Goal: Task Accomplishment & Management: Complete application form

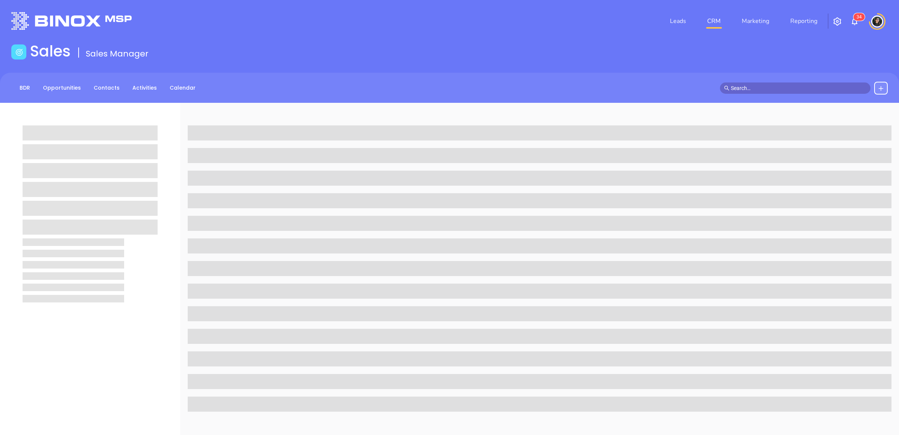
click at [835, 82] on div at bounding box center [804, 88] width 168 height 13
click at [834, 86] on input "text" at bounding box center [798, 88] width 135 height 8
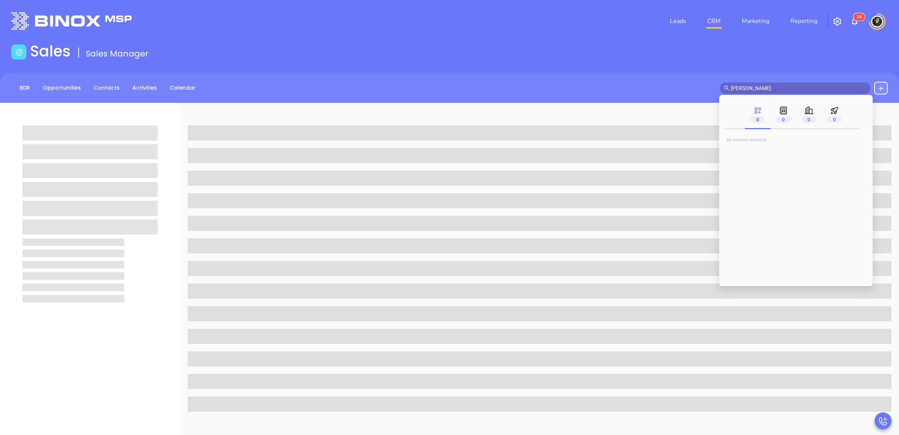
type input "carla humber"
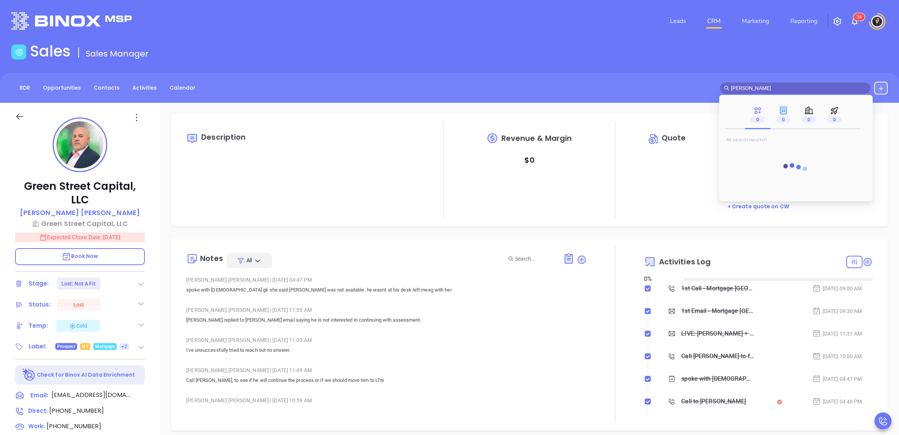
type input "[DATE]"
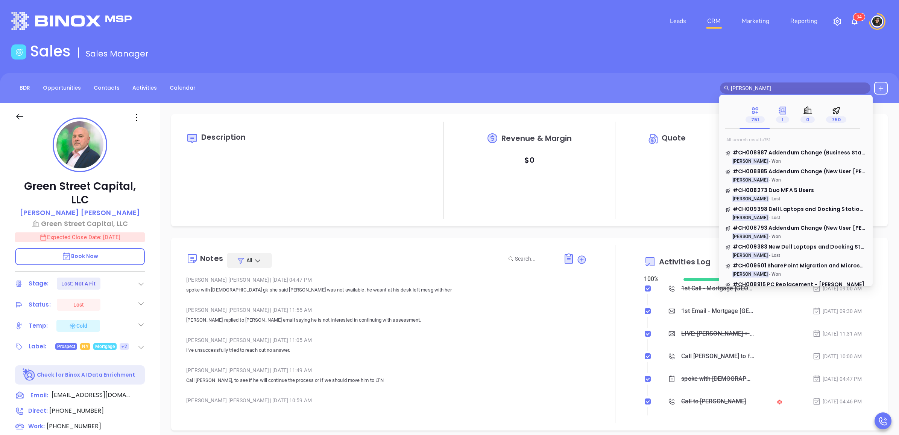
type input "carla humber"
type input "[PERSON_NAME]"
click at [782, 116] on span "1" at bounding box center [782, 119] width 13 height 6
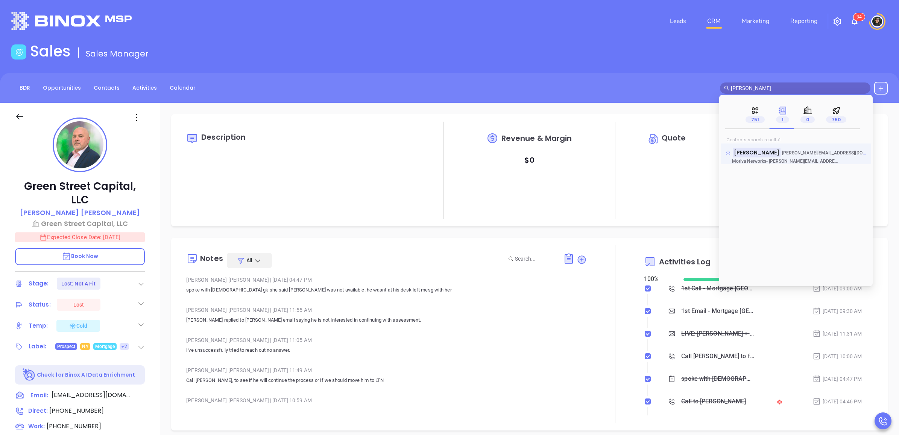
click at [753, 153] on mark "Carla Humber" at bounding box center [757, 151] width 48 height 9
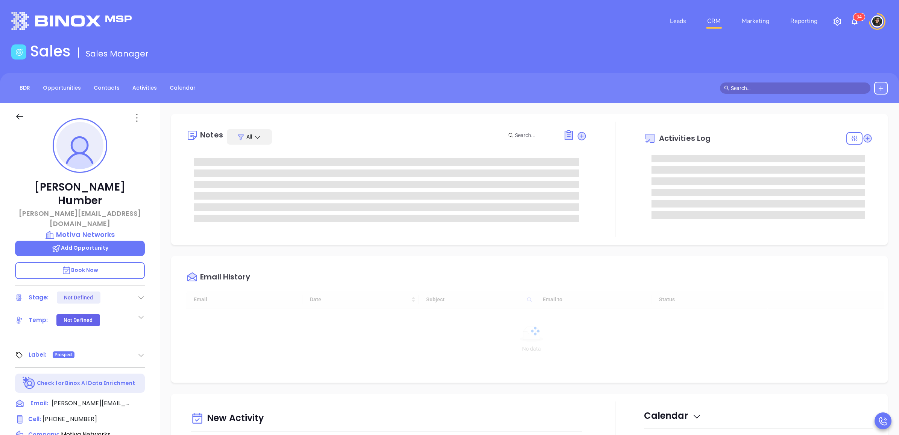
type input "[DATE]"
type input "[PERSON_NAME]"
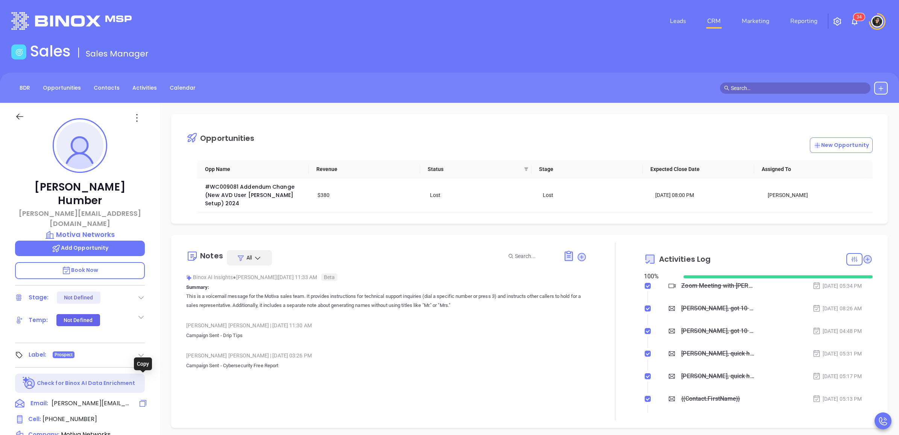
click at [141, 398] on icon at bounding box center [142, 402] width 9 height 9
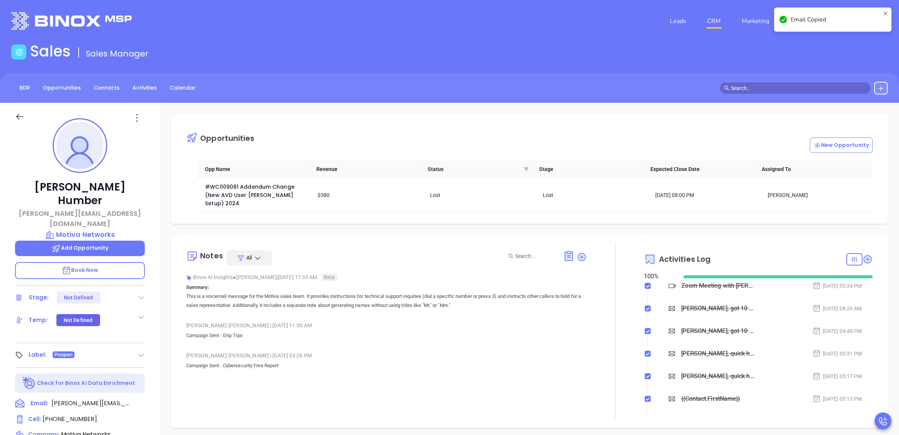
scroll to position [638, 0]
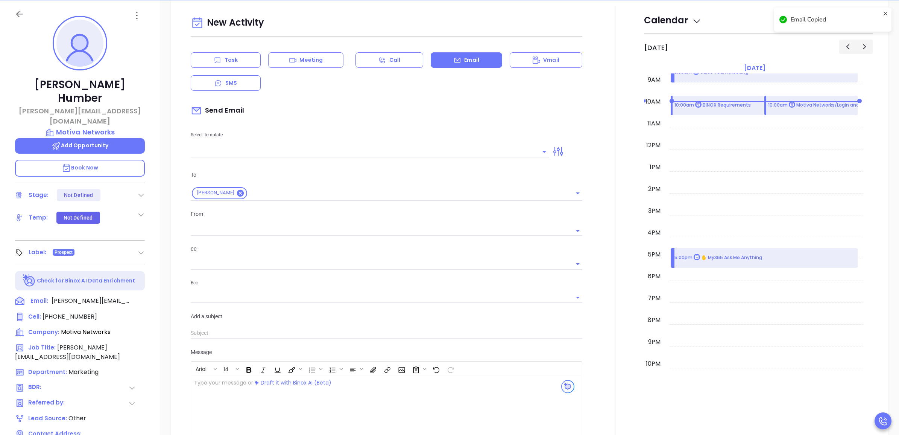
type input "[PERSON_NAME]"
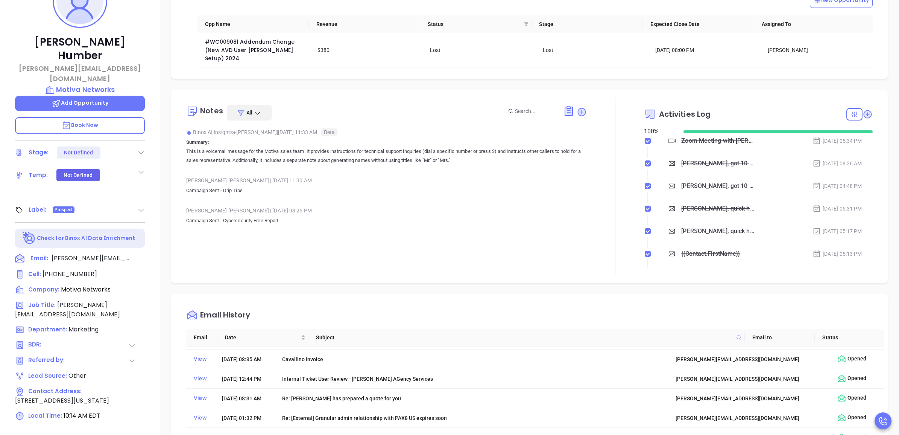
scroll to position [23, 0]
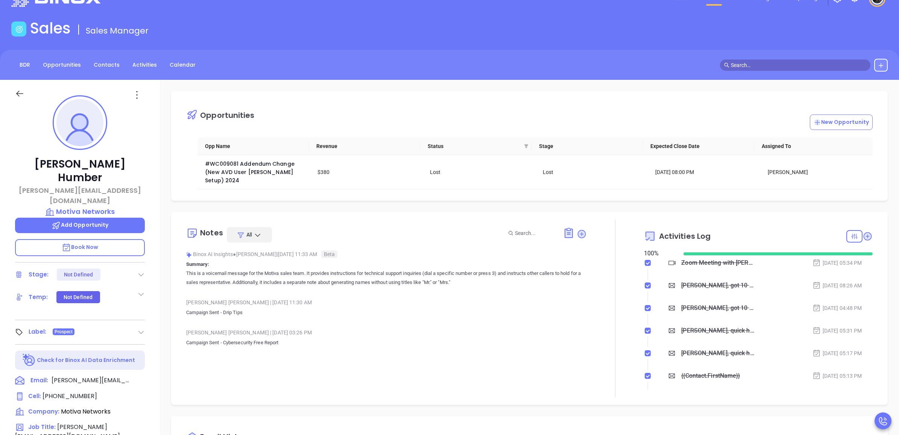
click at [544, 114] on div "New Opportunity" at bounding box center [564, 121] width 618 height 15
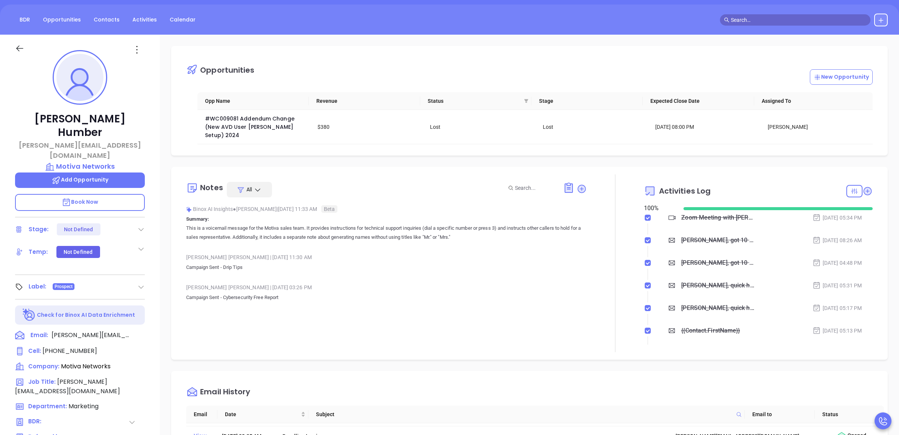
scroll to position [0, 0]
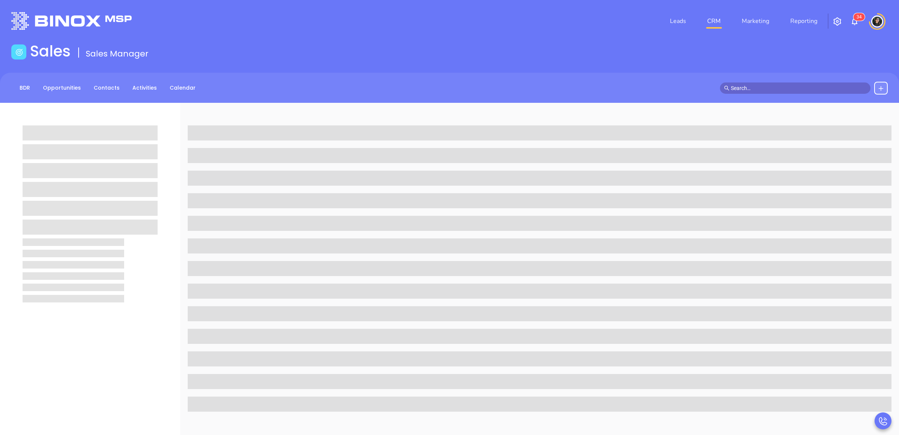
click at [717, 22] on link "CRM" at bounding box center [714, 21] width 20 height 15
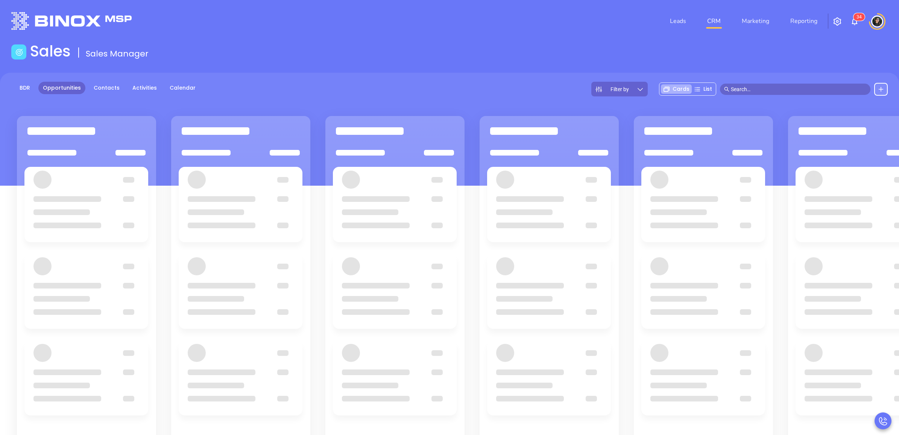
click at [533, 63] on main "Sales Sales Manager BDR Opportunities Contacts Activities Calendar Filter by Ca…" at bounding box center [449, 290] width 899 height 497
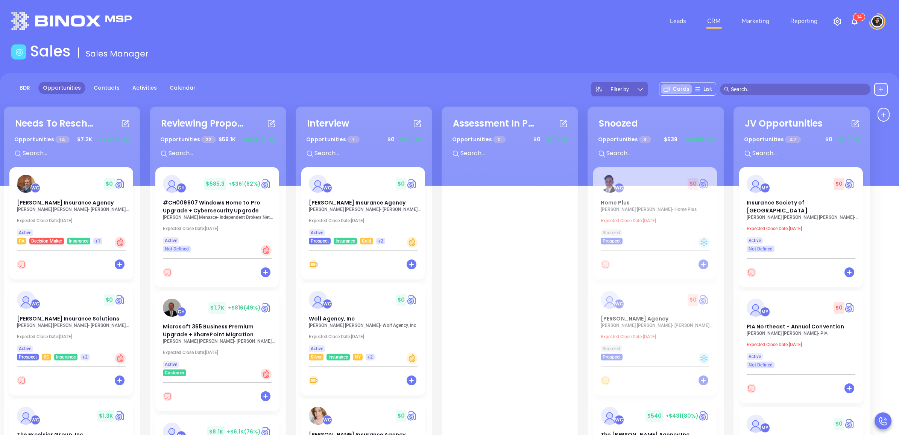
click at [338, 210] on p "Andrea Guillory - Harlan Insurance Agency" at bounding box center [365, 209] width 113 height 5
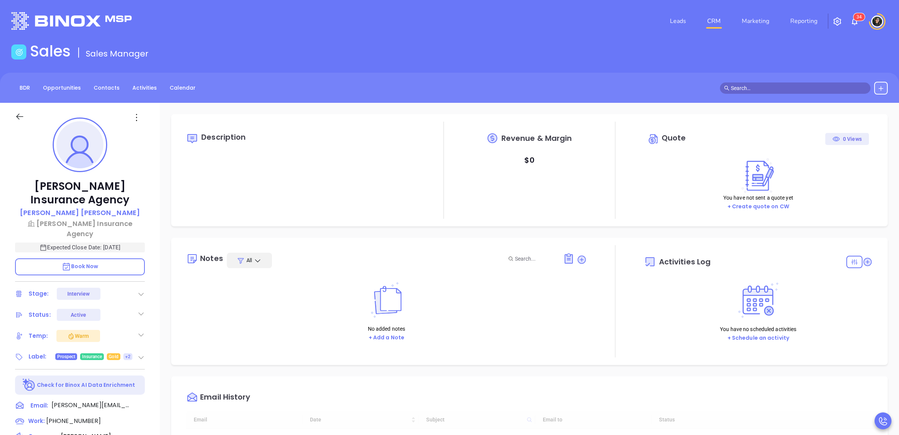
type input "[DATE]"
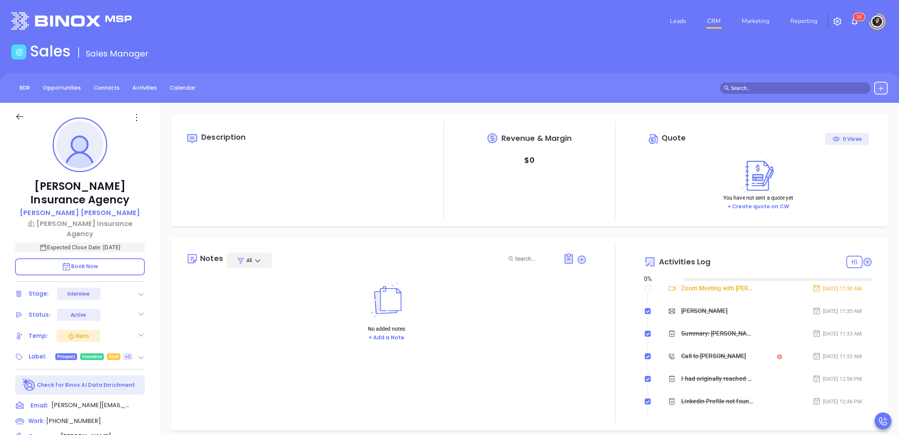
type input "[PERSON_NAME]"
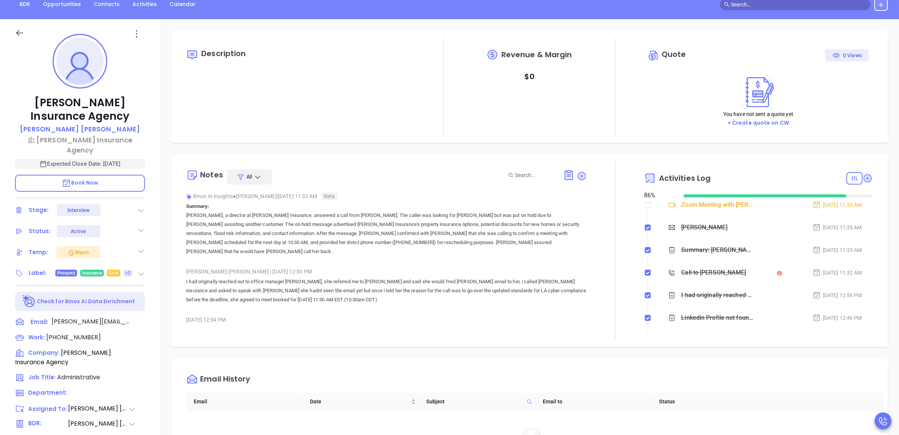
scroll to position [211, 0]
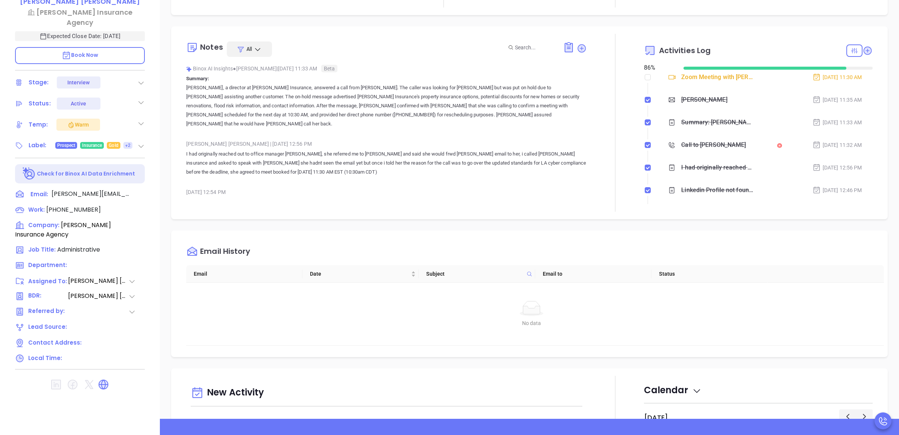
click at [258, 186] on div "[DATE] 12:54 PM" at bounding box center [386, 191] width 400 height 11
click at [268, 198] on span "Qualifying Questions" at bounding box center [258, 202] width 59 height 8
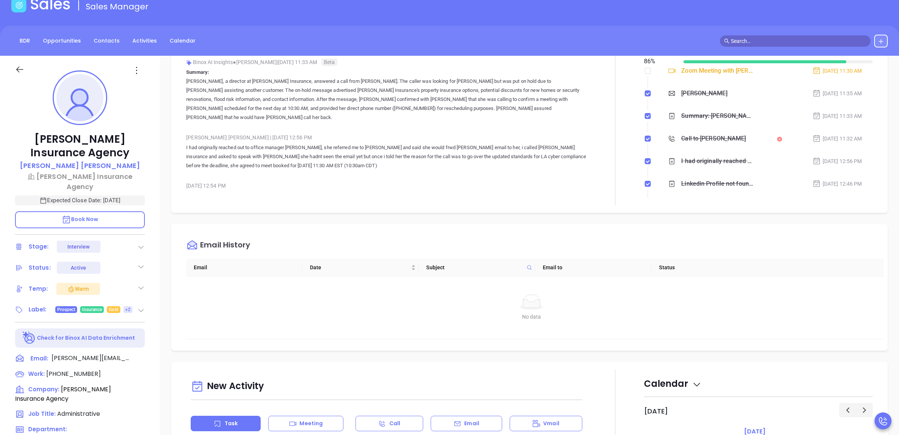
scroll to position [188, 0]
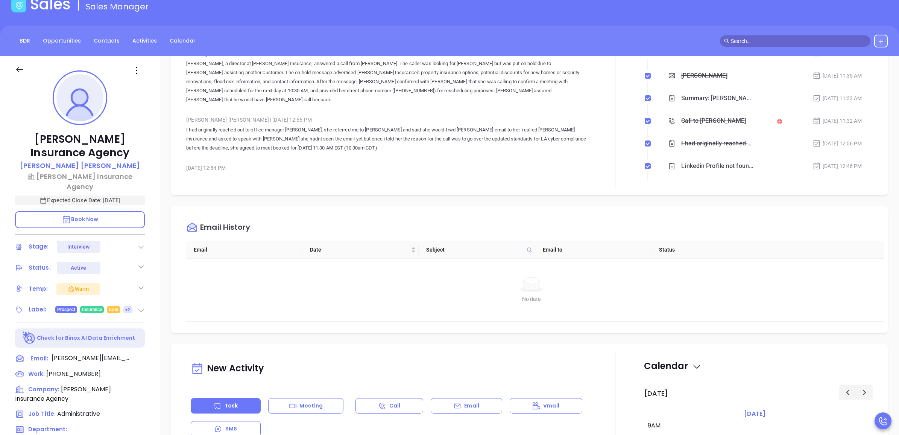
click at [268, 174] on span "Qualifying Questions" at bounding box center [258, 178] width 59 height 8
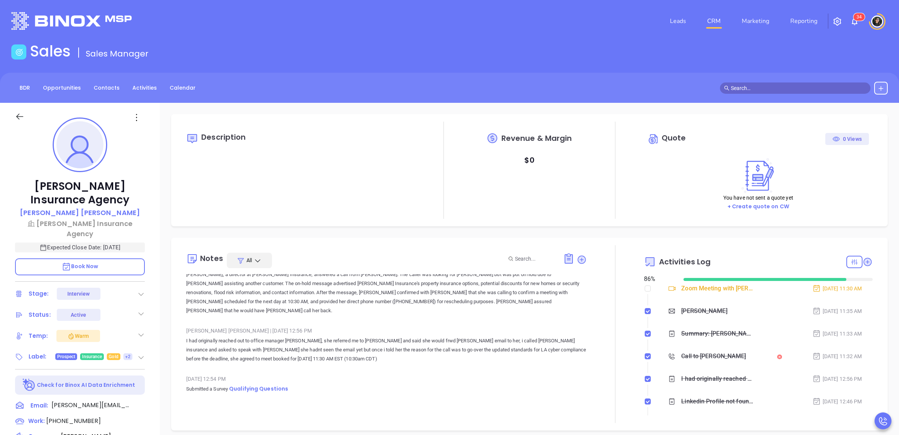
scroll to position [0, 0]
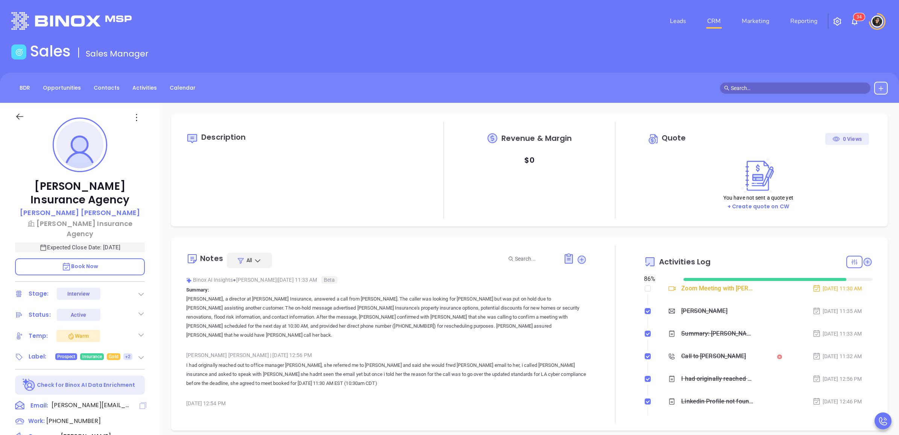
click at [140, 402] on icon at bounding box center [143, 405] width 7 height 7
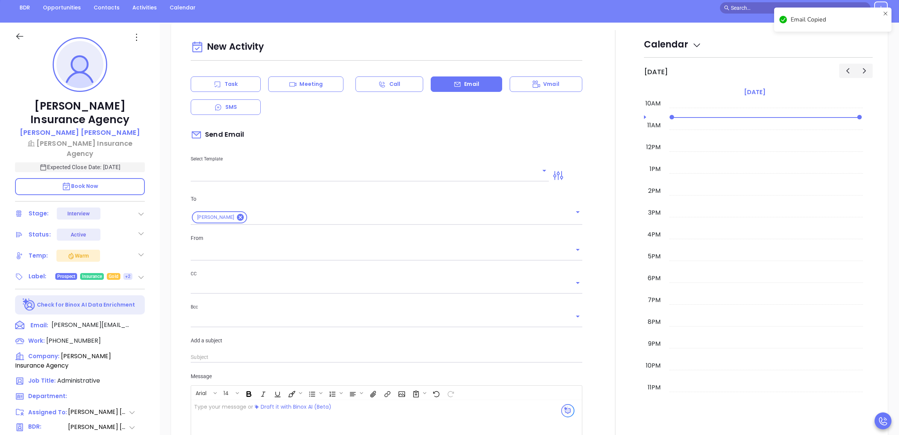
scroll to position [102, 0]
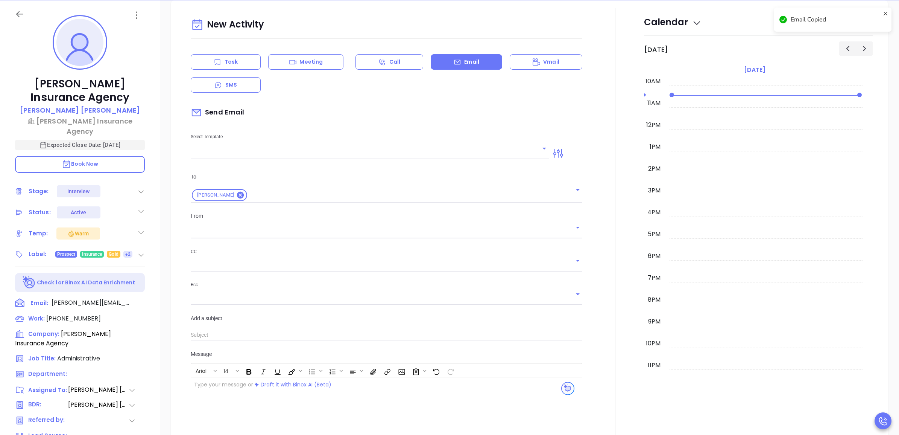
type input "[PERSON_NAME]"
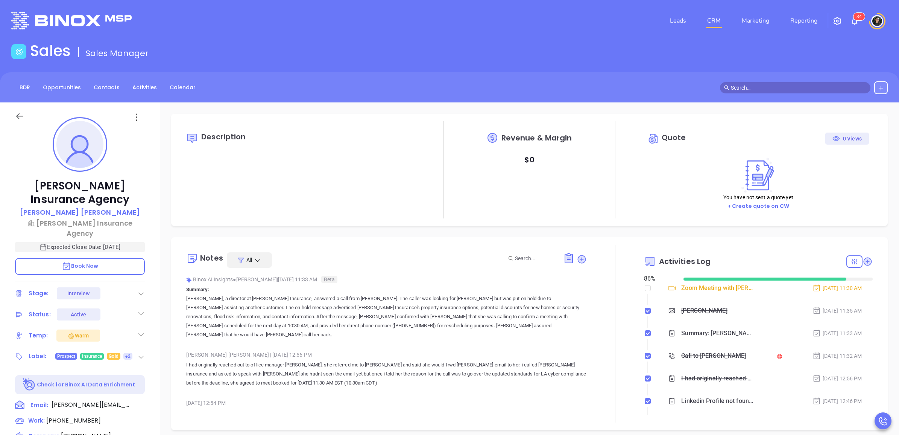
scroll to position [0, 0]
type input "[DATE]"
type input "[PERSON_NAME]"
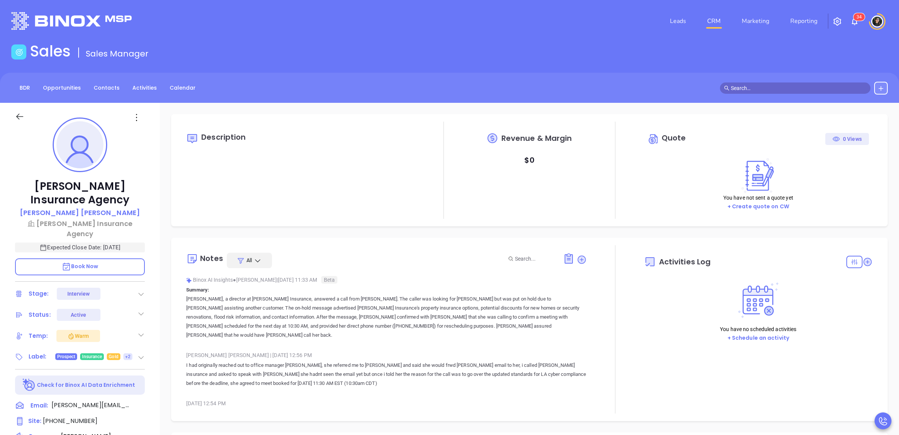
type input "[DATE]"
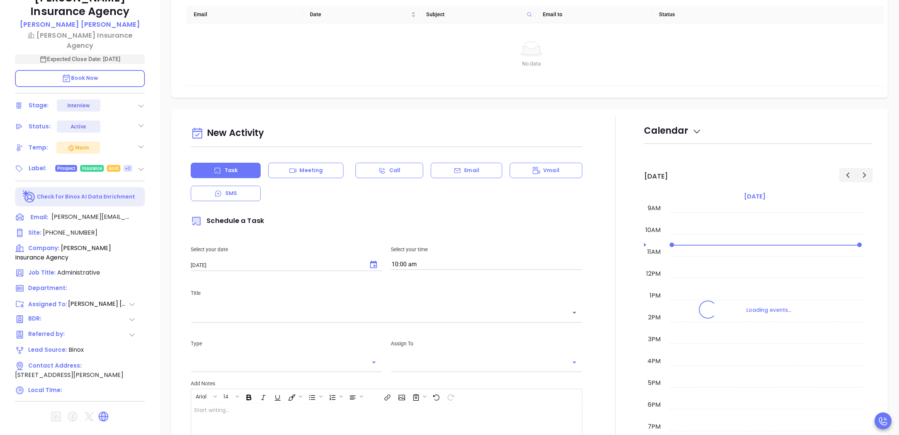
scroll to position [211, 0]
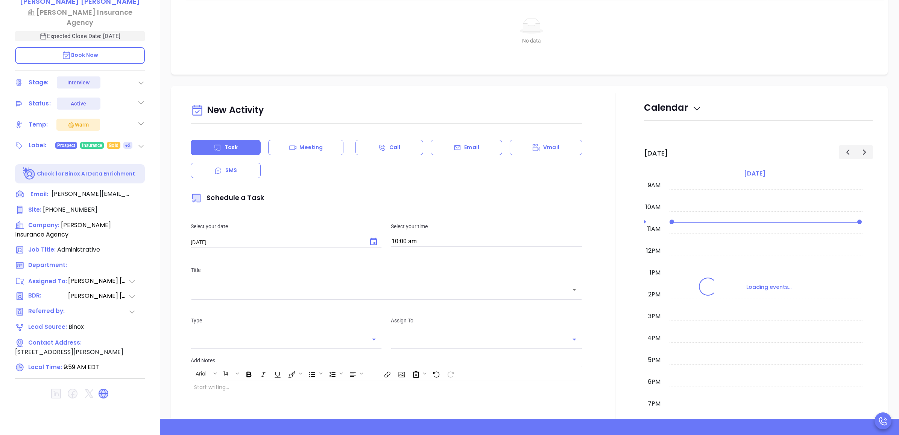
type input "[PERSON_NAME]"
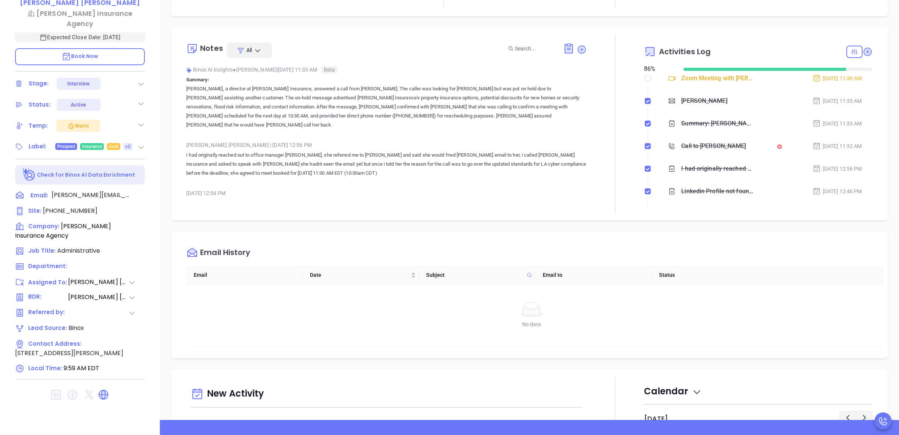
scroll to position [0, 0]
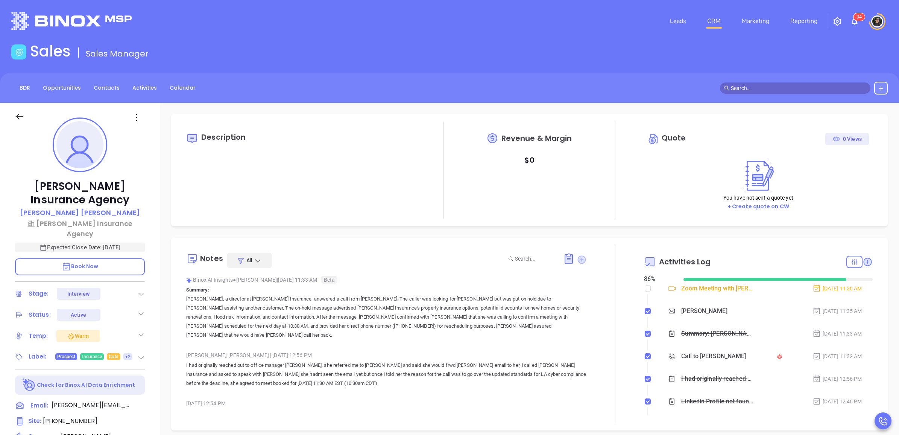
click at [580, 256] on icon at bounding box center [582, 259] width 8 height 8
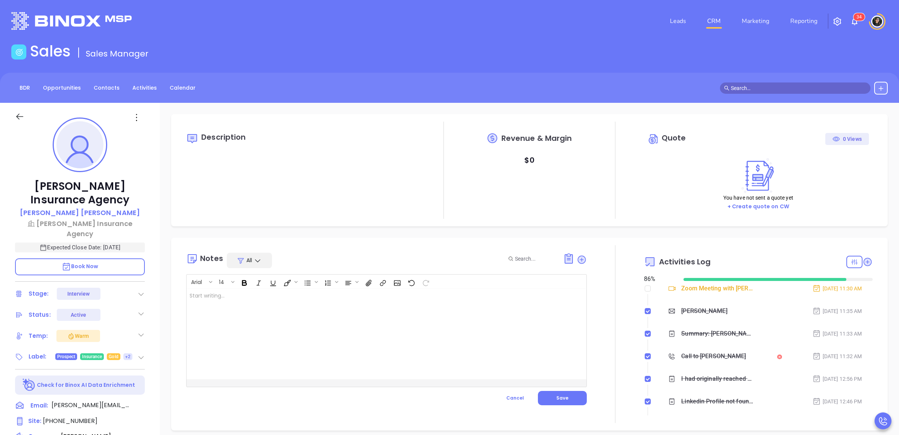
click at [424, 309] on div at bounding box center [373, 334] width 372 height 90
click at [578, 403] on button "Save" at bounding box center [562, 398] width 49 height 14
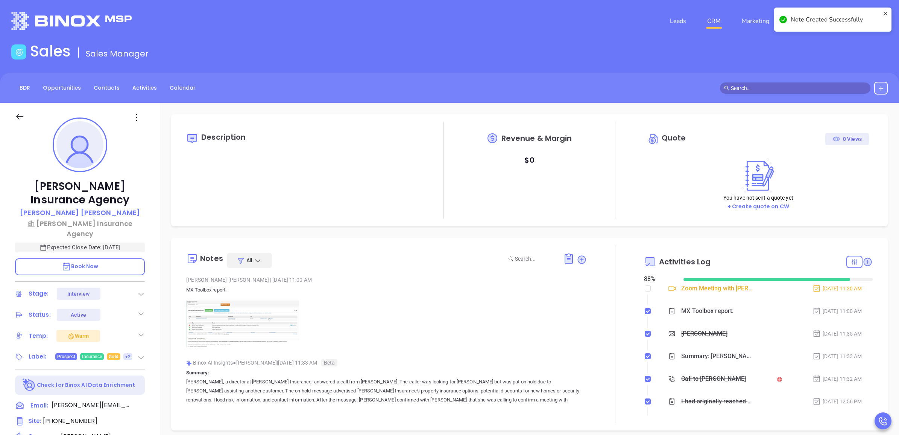
click at [245, 316] on img at bounding box center [242, 323] width 113 height 46
